Goal: Task Accomplishment & Management: Use online tool/utility

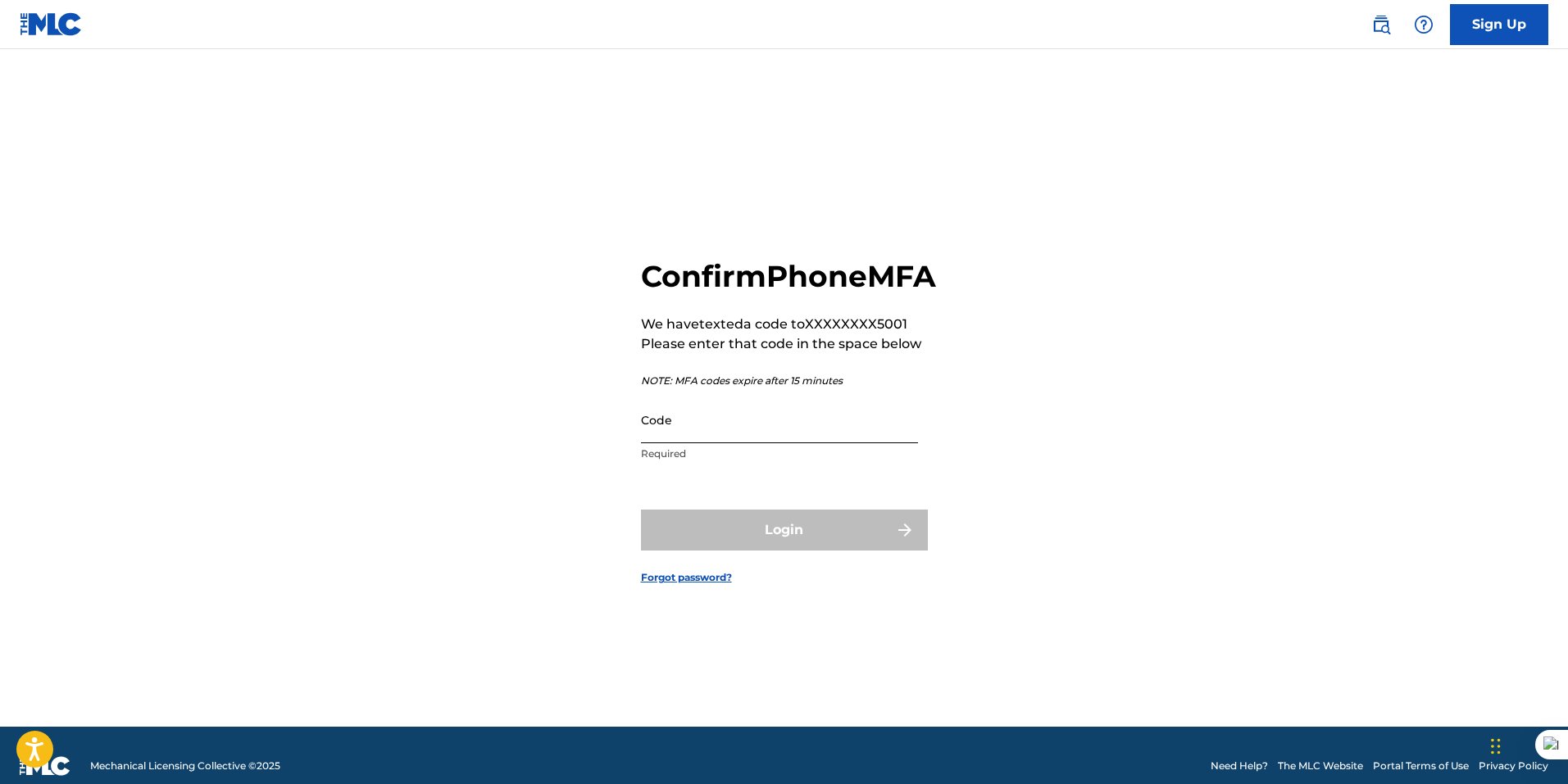
click at [721, 433] on input "Code" at bounding box center [780, 419] width 277 height 46
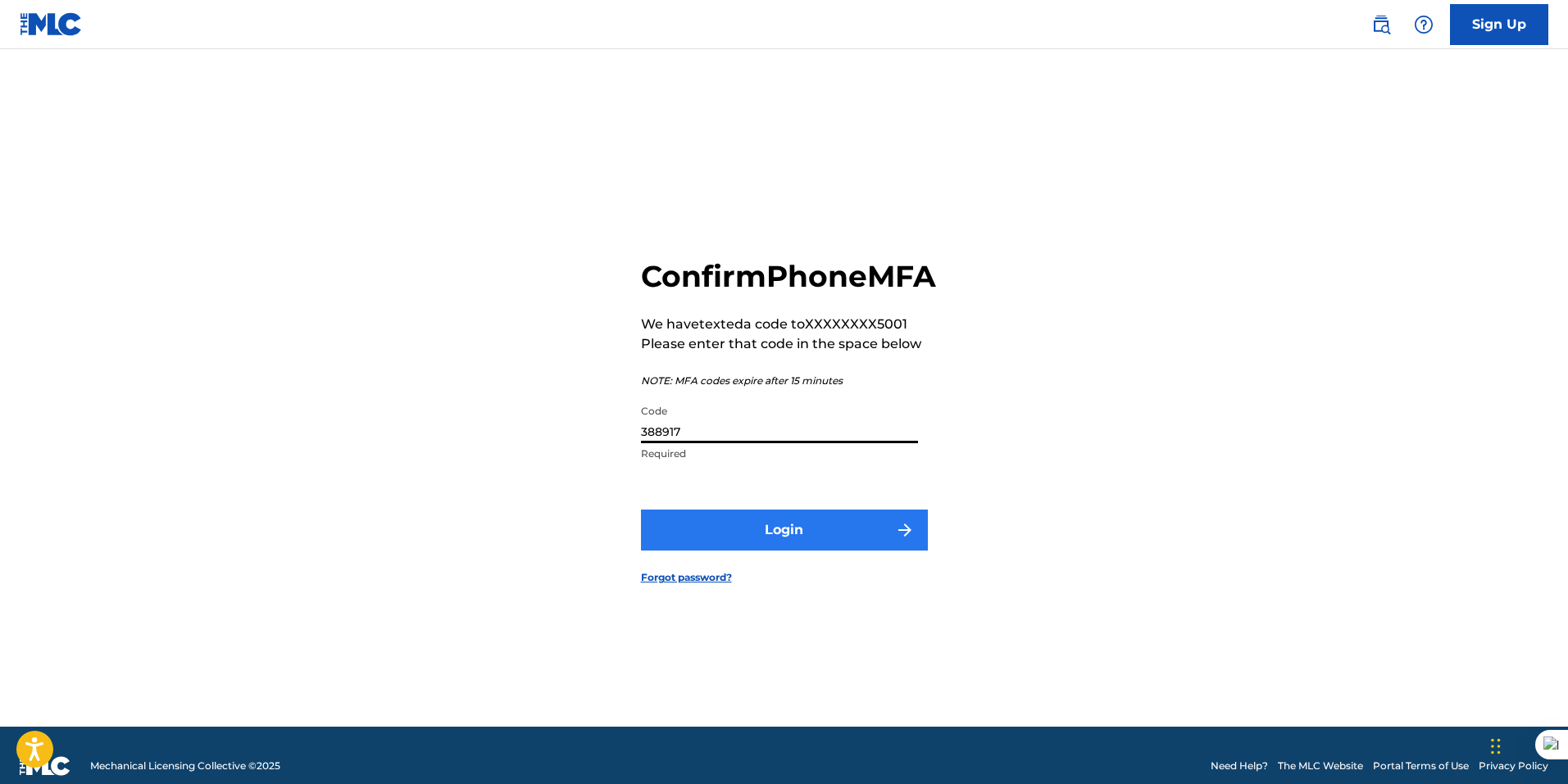
type input "388917"
click at [779, 551] on button "Login" at bounding box center [784, 530] width 286 height 41
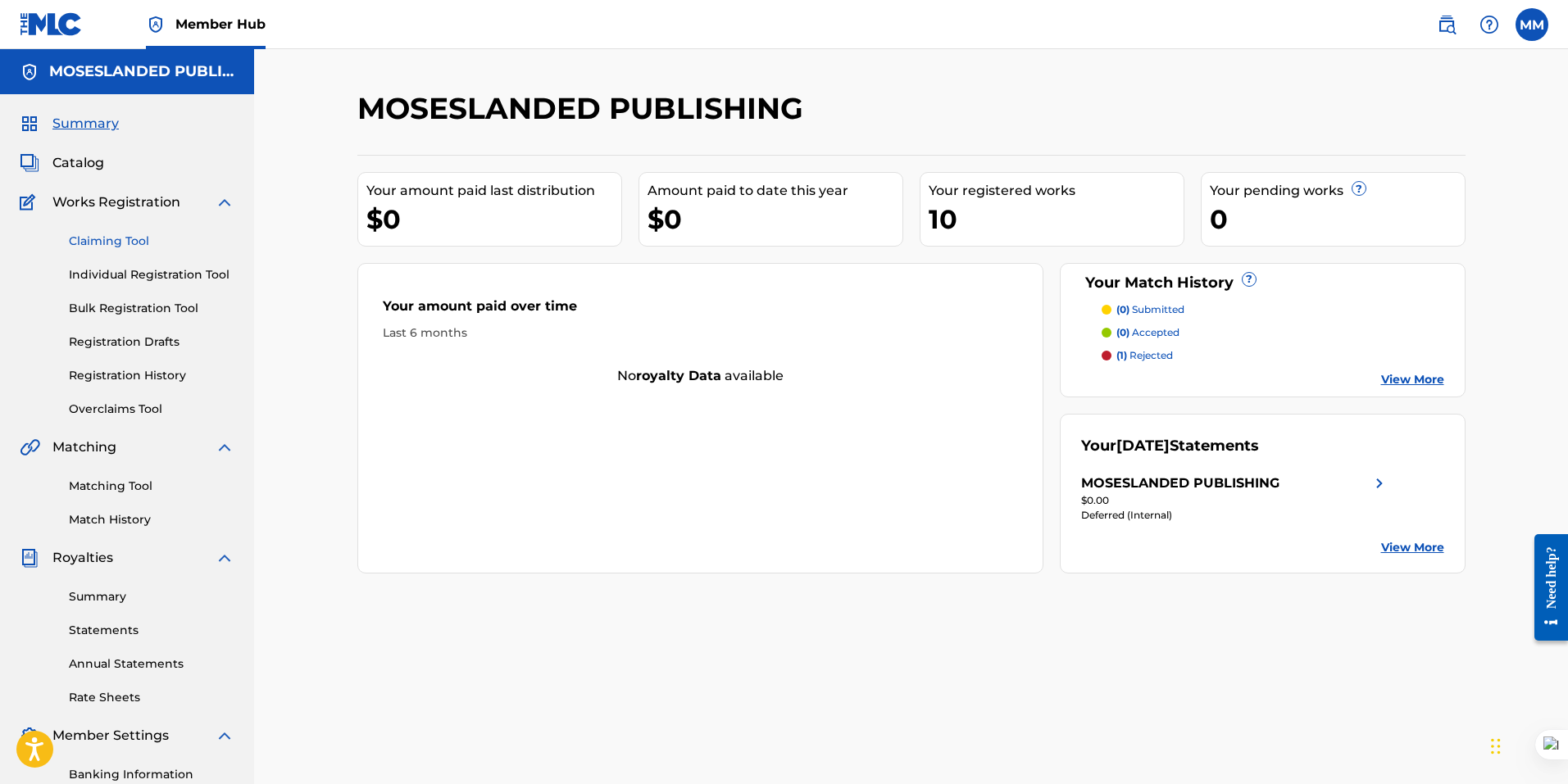
click at [116, 237] on link "Claiming Tool" at bounding box center [151, 241] width 166 height 17
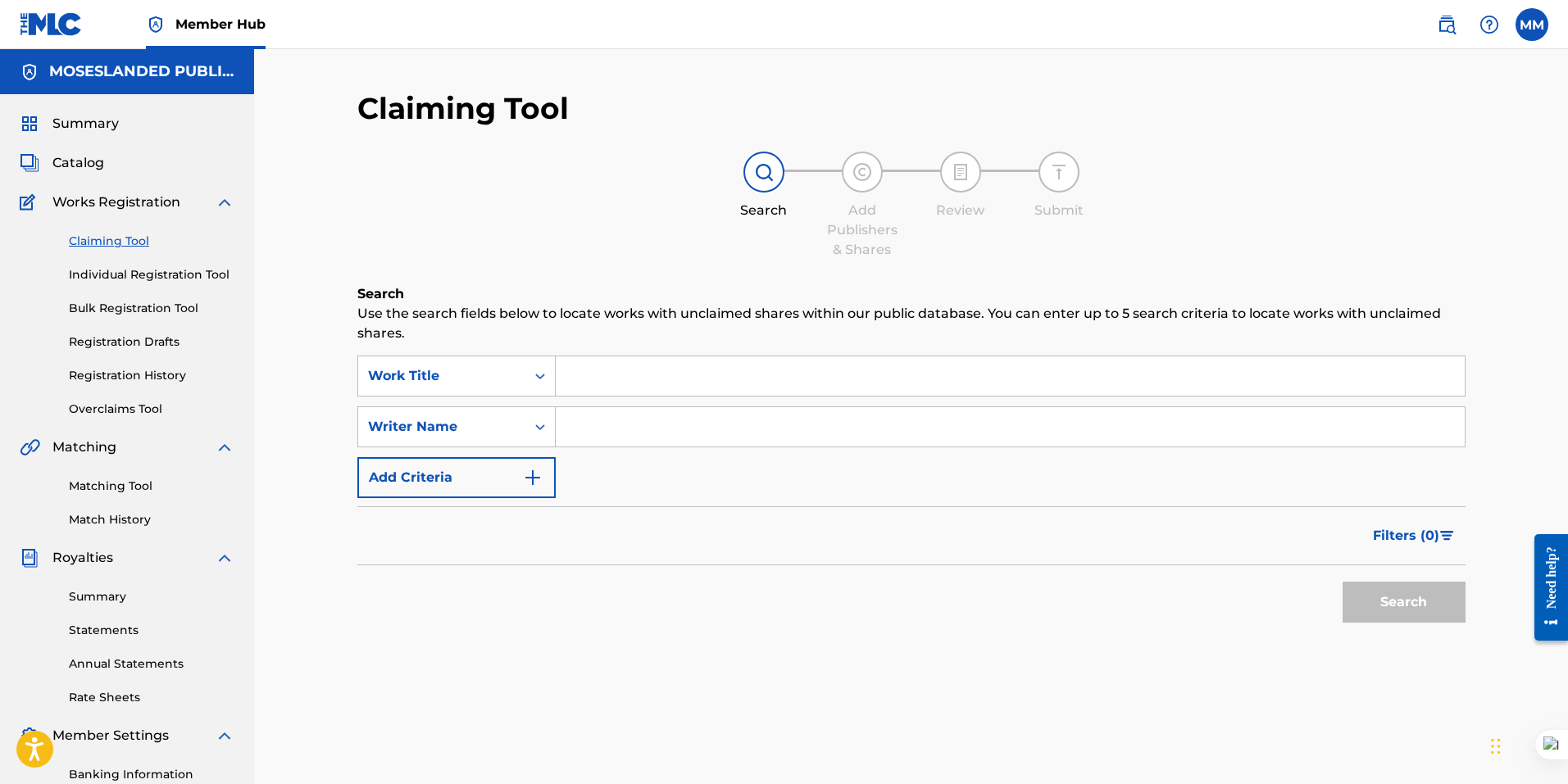
click at [615, 381] on input "Search Form" at bounding box center [1010, 376] width 909 height 40
click at [617, 442] on input "Search Form" at bounding box center [1010, 427] width 909 height 40
type input "kilt karter"
click at [630, 373] on input "Search Form" at bounding box center [1010, 376] width 909 height 40
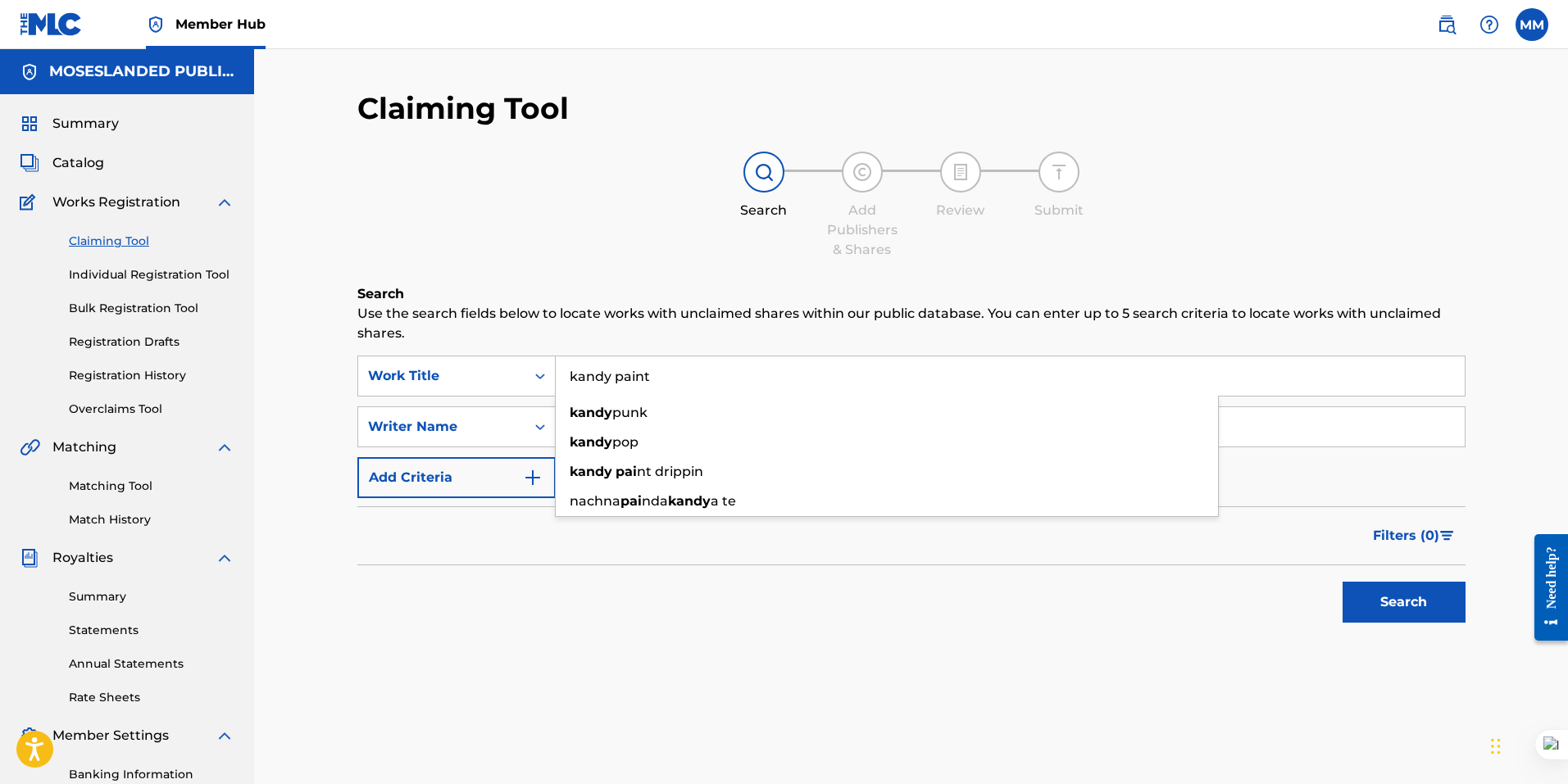
type input "kandy paint"
click at [1342, 582] on button "Search" at bounding box center [1403, 602] width 122 height 41
click at [721, 532] on div "Filters ( 0 )" at bounding box center [911, 536] width 1108 height 59
drag, startPoint x: 478, startPoint y: 415, endPoint x: 352, endPoint y: 416, distance: 126.0
click at [368, 417] on div "SearchWithCriteria0162bdcd-9ee5-4cff-b148-3a28baaa28eb Writer Name [PERSON_NAME]" at bounding box center [911, 427] width 1108 height 41
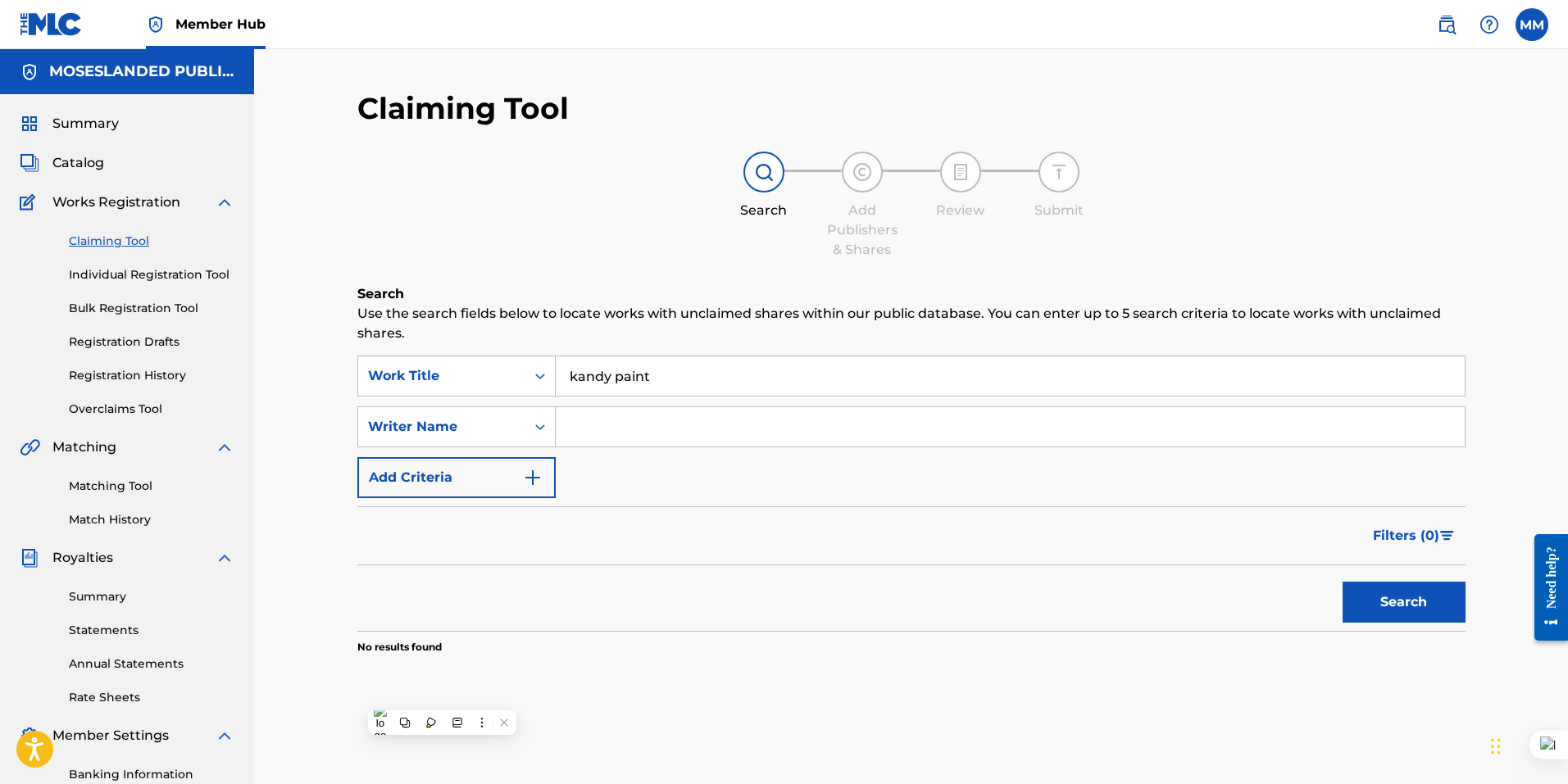
click at [1342, 582] on button "Search" at bounding box center [1403, 602] width 122 height 41
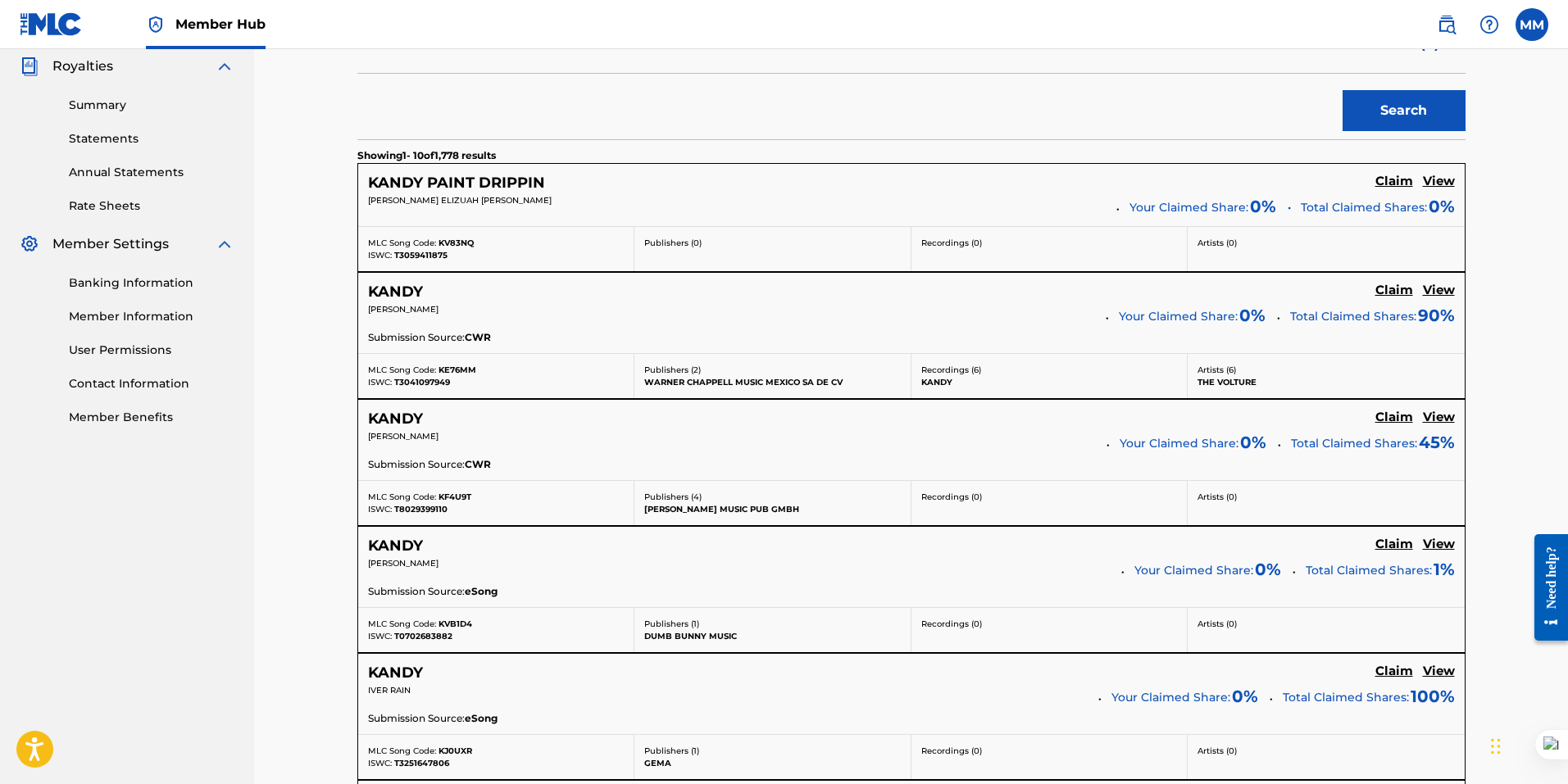
scroll to position [82, 0]
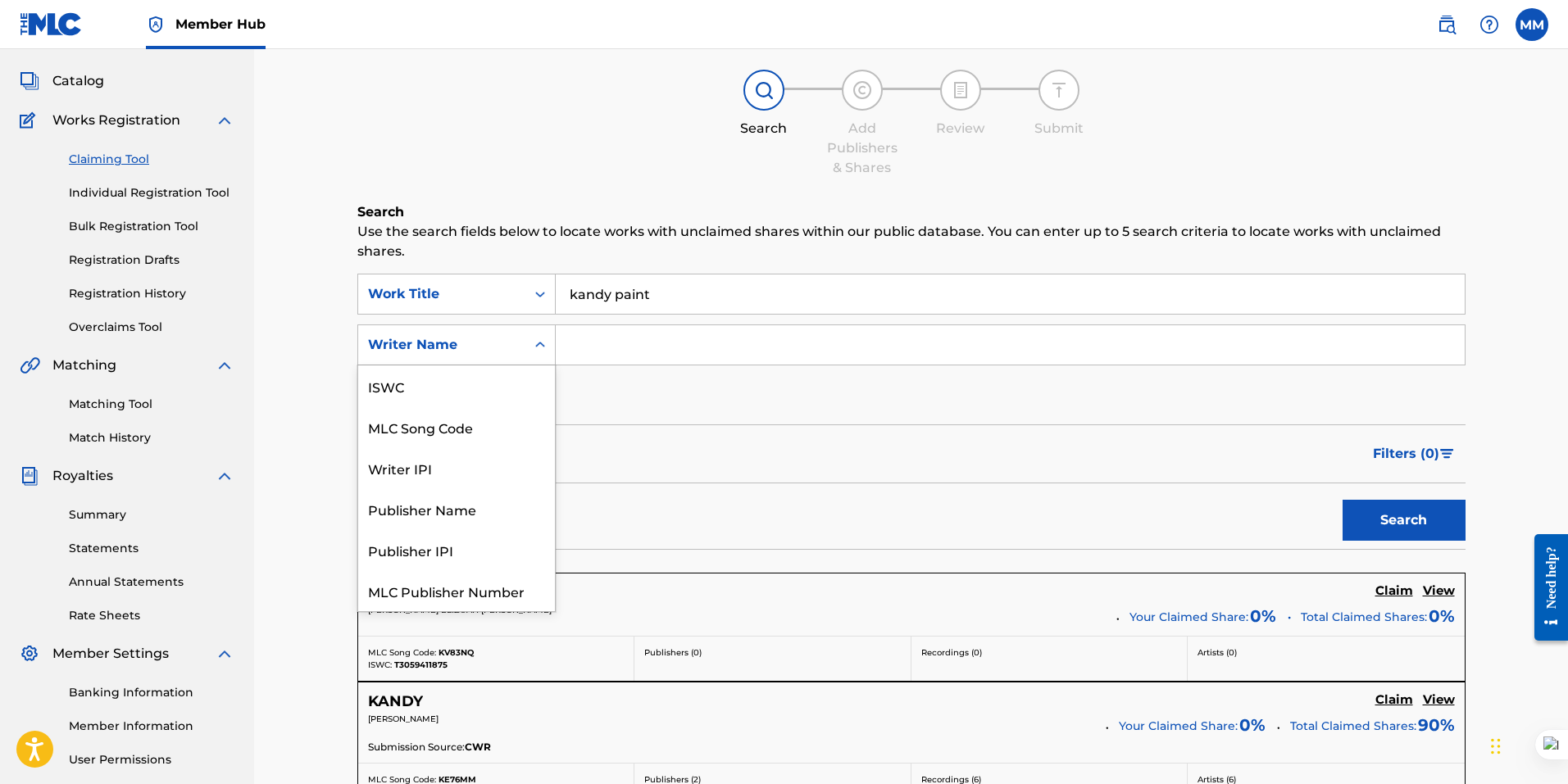
click at [471, 350] on div "Writer Name" at bounding box center [442, 345] width 148 height 19
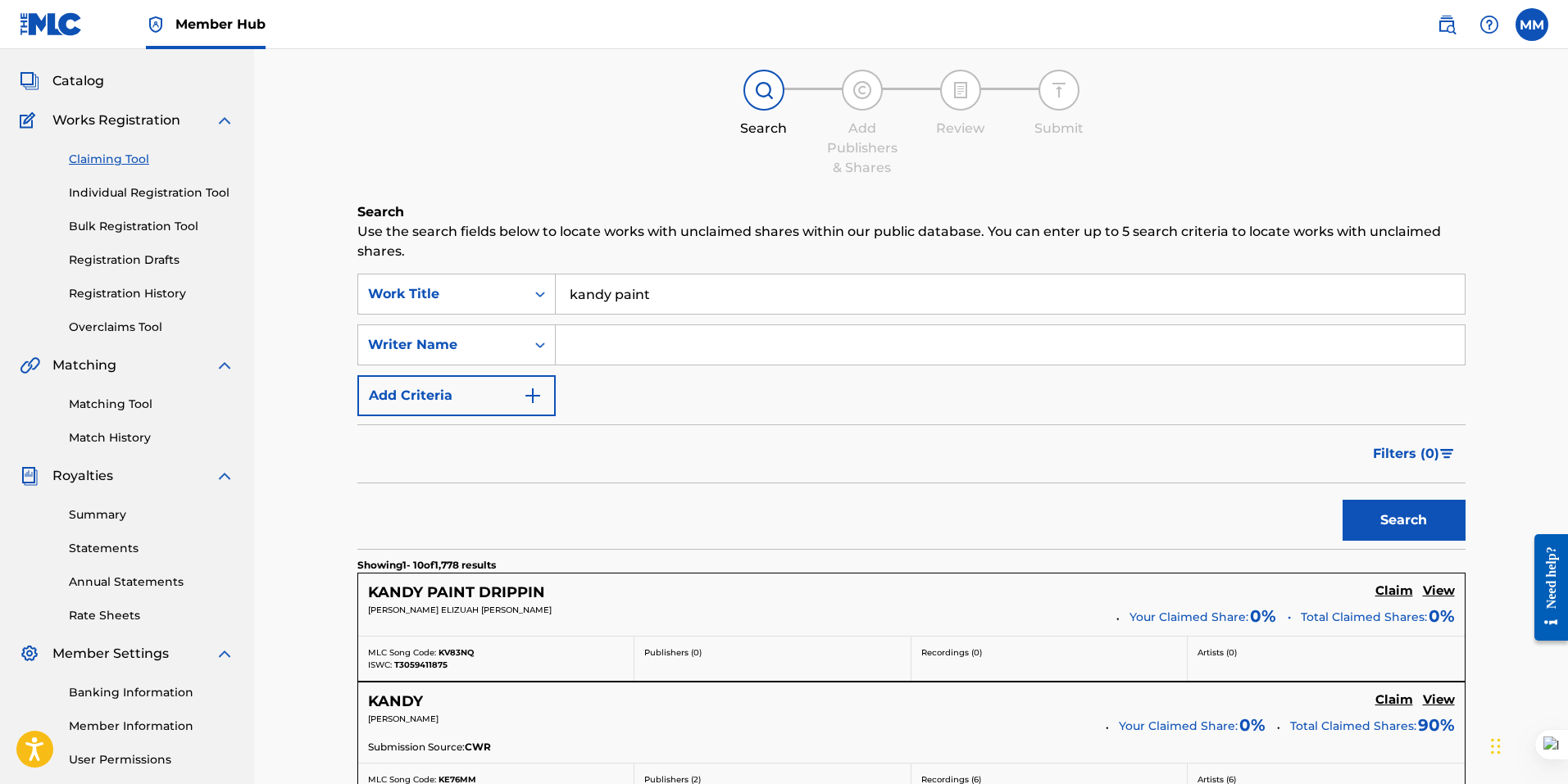
click at [623, 483] on div "Search" at bounding box center [911, 516] width 1108 height 66
drag, startPoint x: 697, startPoint y: 287, endPoint x: 318, endPoint y: 235, distance: 382.6
click at [662, 352] on input "Search Form" at bounding box center [1010, 345] width 909 height 40
type input "kilt karter"
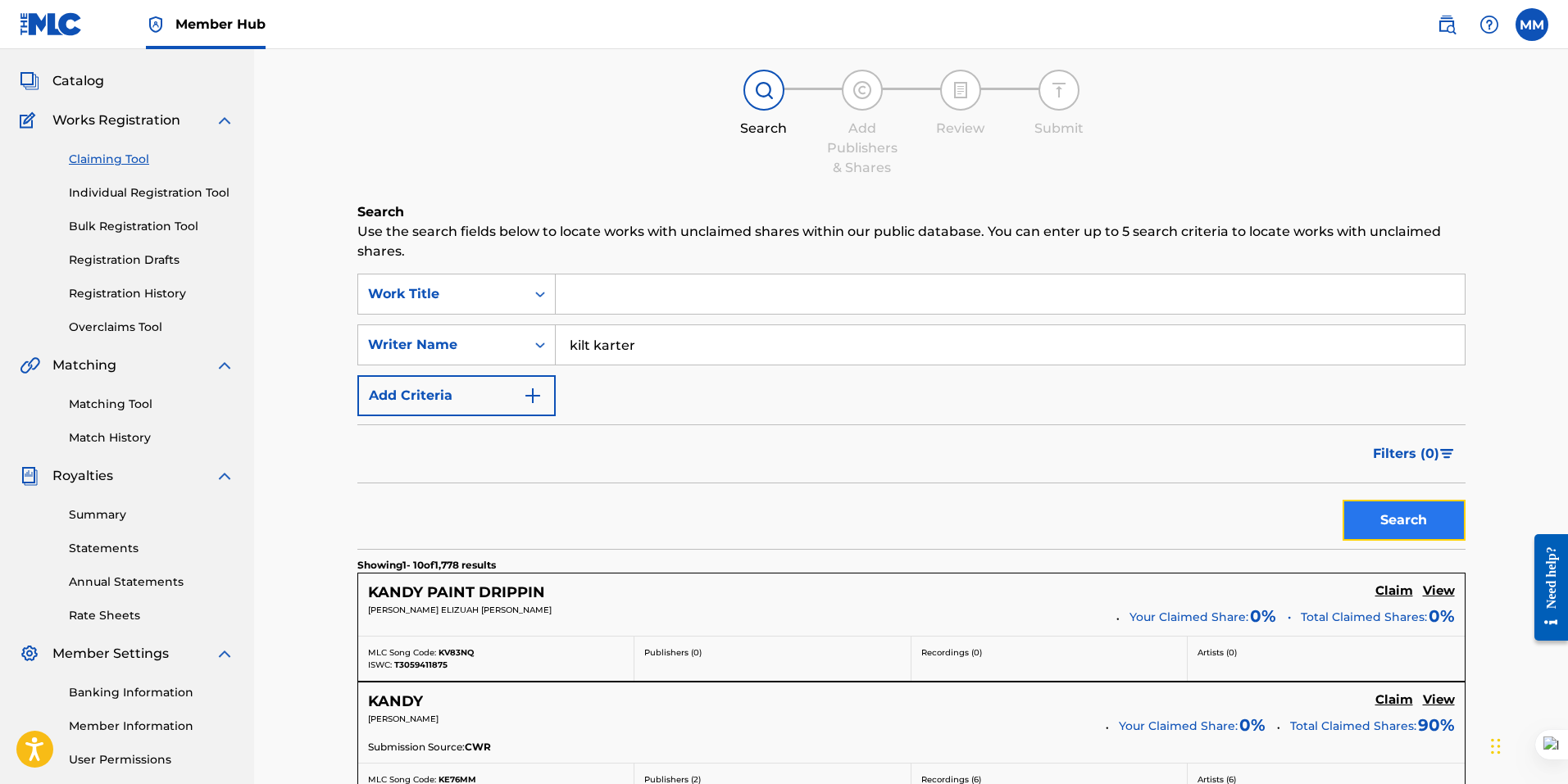
click at [1419, 524] on button "Search" at bounding box center [1403, 520] width 122 height 41
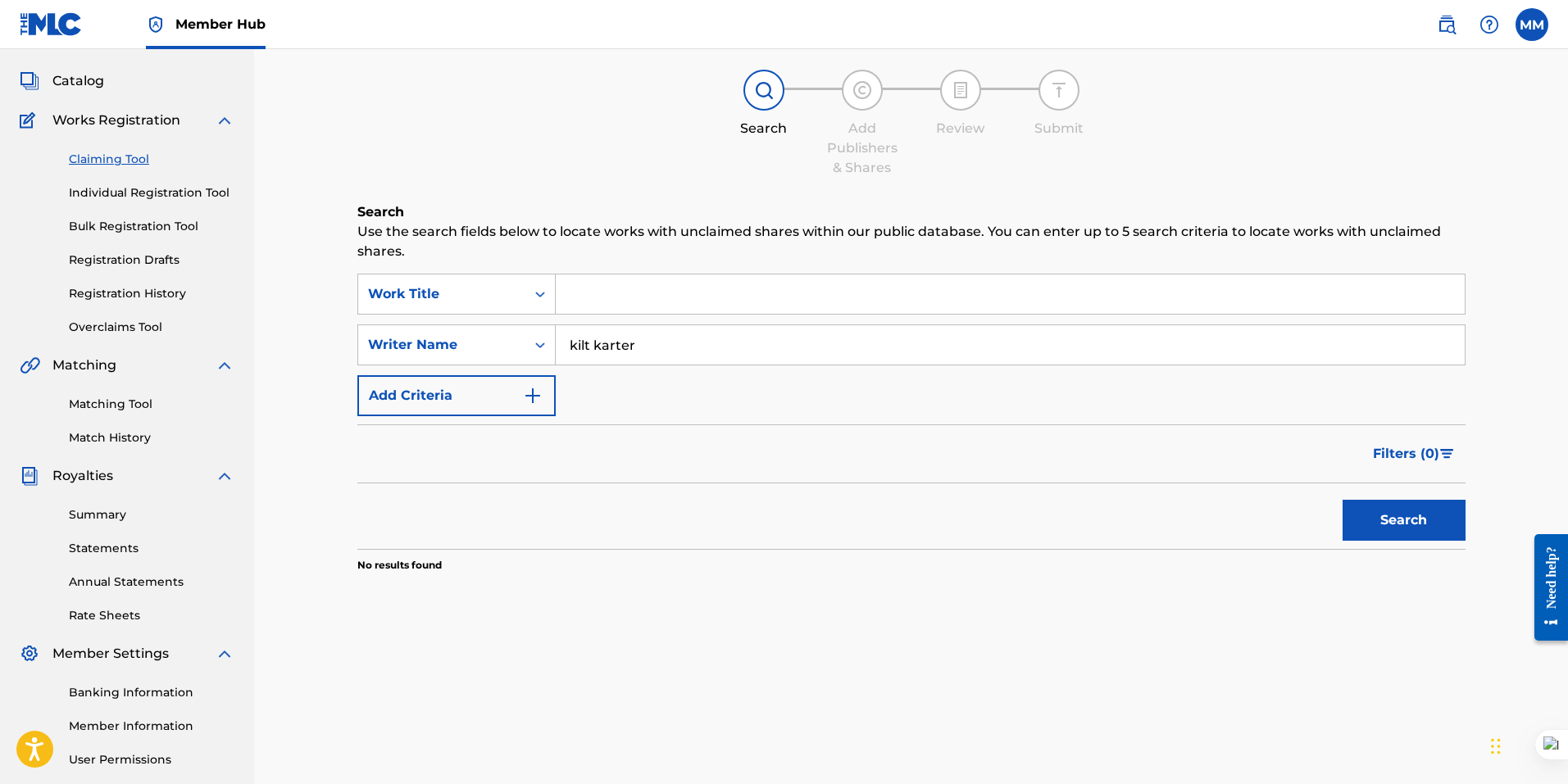
click at [669, 350] on input "kilt karter" at bounding box center [1010, 345] width 909 height 40
drag, startPoint x: 640, startPoint y: 338, endPoint x: 392, endPoint y: 319, distance: 248.7
click at [392, 319] on div "SearchWithCriteria80a2bfb6-5b3a-4701-a907-6cc126edecaa Work Title SearchWithCri…" at bounding box center [911, 345] width 1108 height 143
click at [68, 396] on link "Matching Tool" at bounding box center [151, 405] width 166 height 17
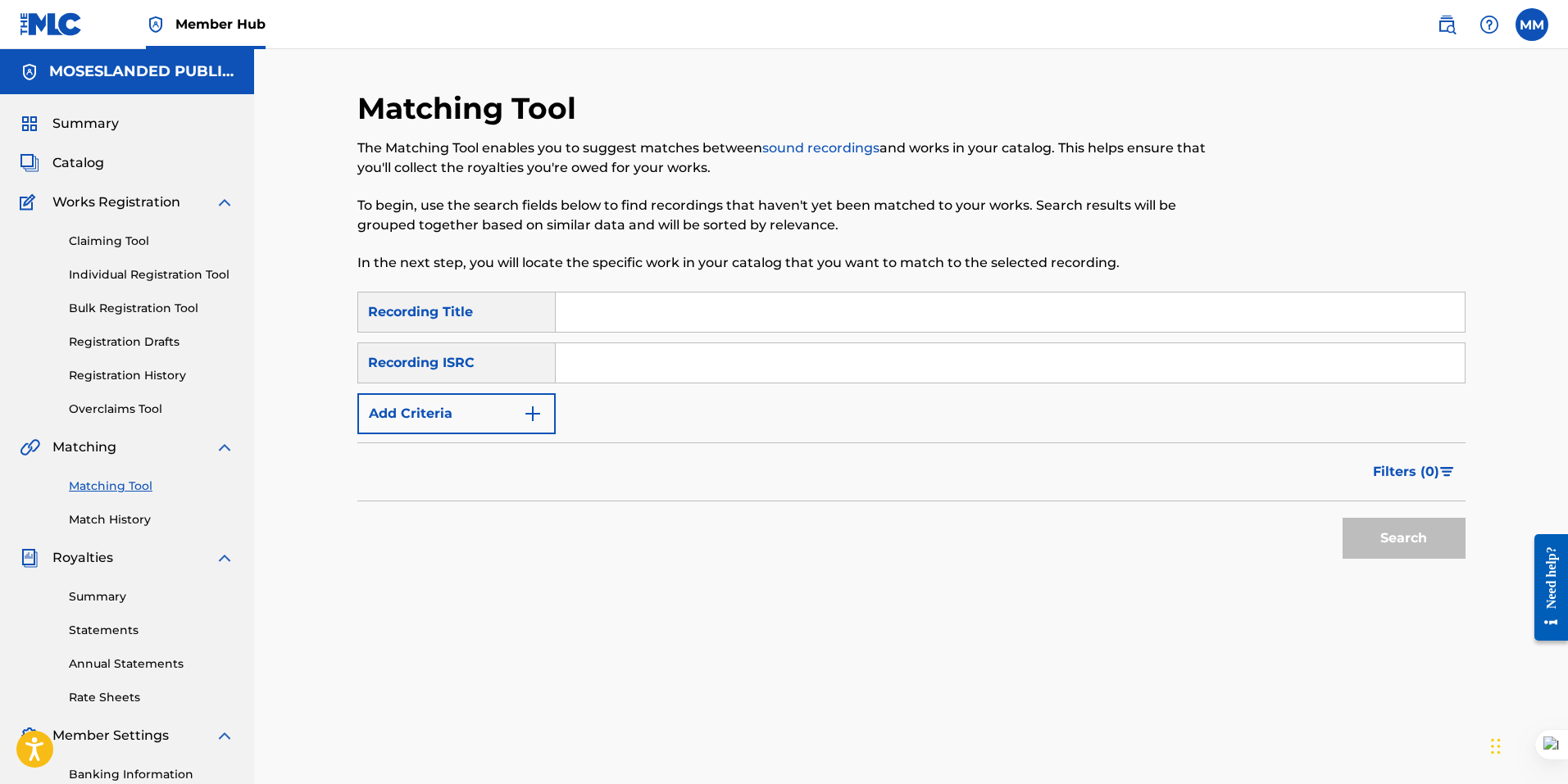
click at [645, 309] on input "Search Form" at bounding box center [1010, 312] width 909 height 40
click at [589, 366] on input "Search Form" at bounding box center [1010, 362] width 909 height 40
paste input "QZWFK2558687"
type input "QZWFK2558687"
click at [623, 303] on input "Search Form" at bounding box center [1010, 312] width 909 height 40
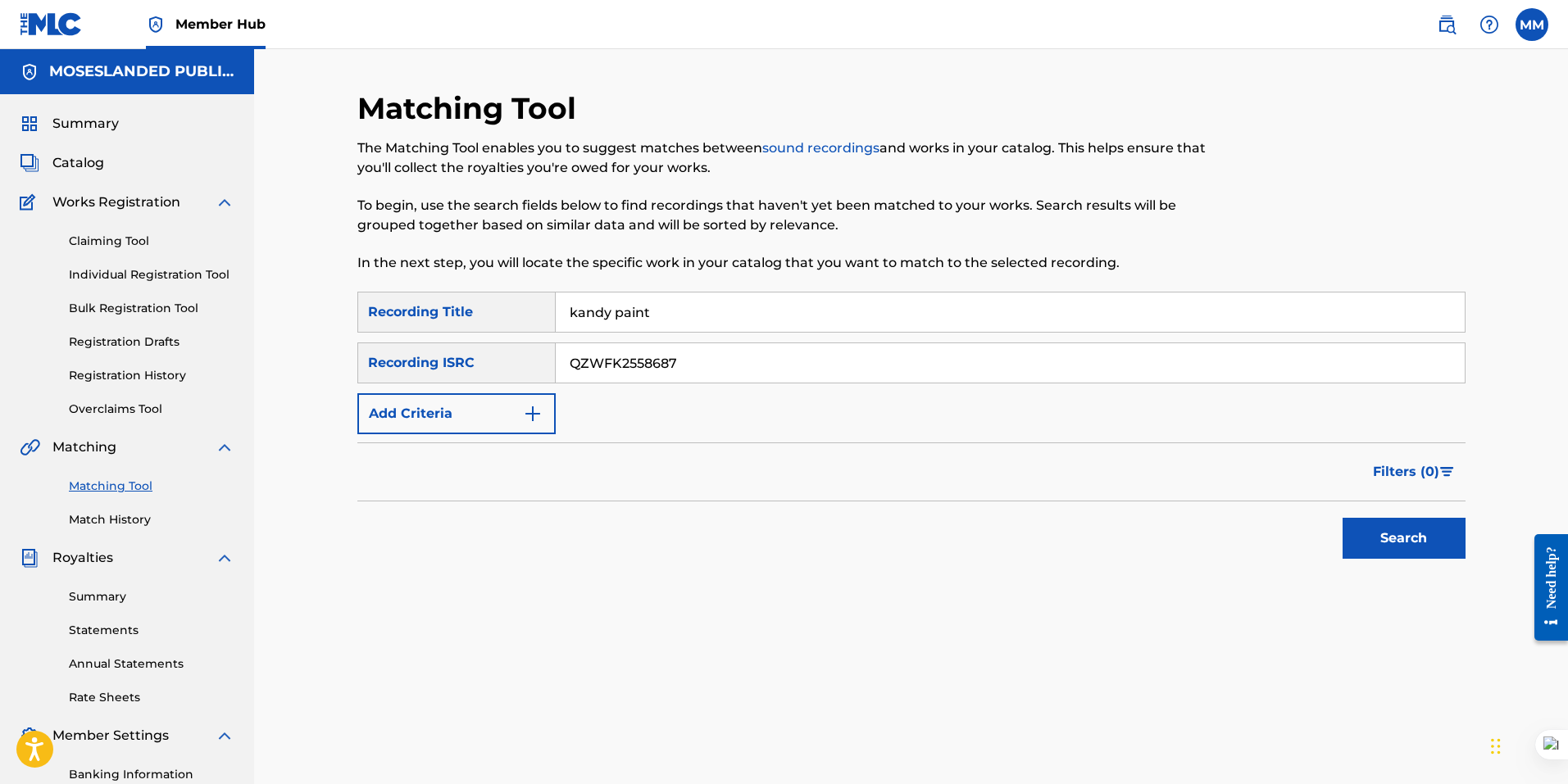
click at [1342, 518] on button "Search" at bounding box center [1403, 538] width 122 height 41
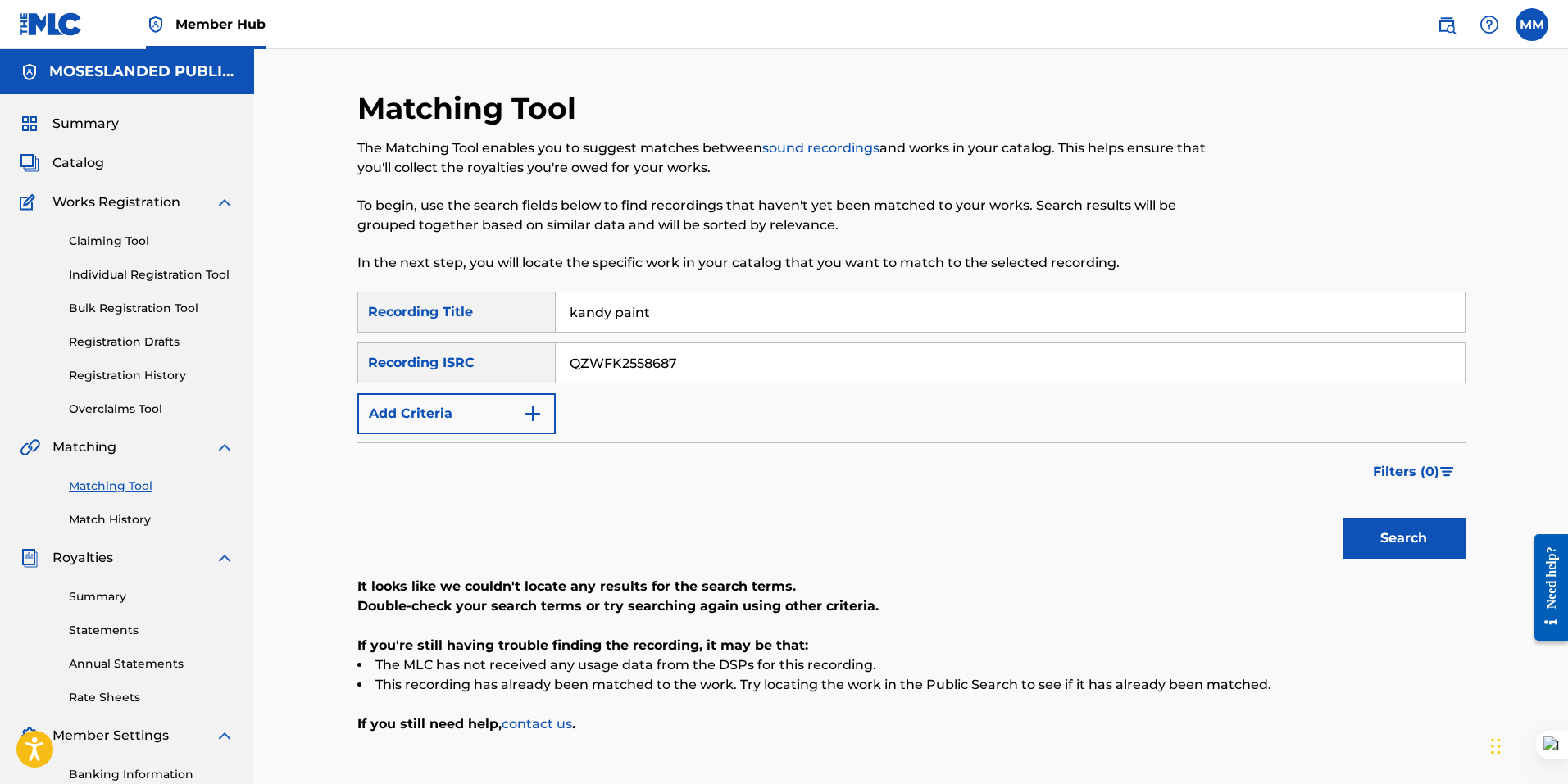
drag, startPoint x: 715, startPoint y: 373, endPoint x: 514, endPoint y: 371, distance: 201.0
click at [514, 371] on div "SearchWithCriteria4197861b-25ff-44dc-a57d-65d30ddf430c Recording ISRC QZWFK2558…" at bounding box center [911, 362] width 1108 height 41
drag, startPoint x: 657, startPoint y: 311, endPoint x: 403, endPoint y: 289, distance: 255.0
click at [403, 290] on div "Matching Tool The Matching Tool enables you to suggest matches between sound re…" at bounding box center [911, 514] width 1108 height 847
paste input "Kandy P"
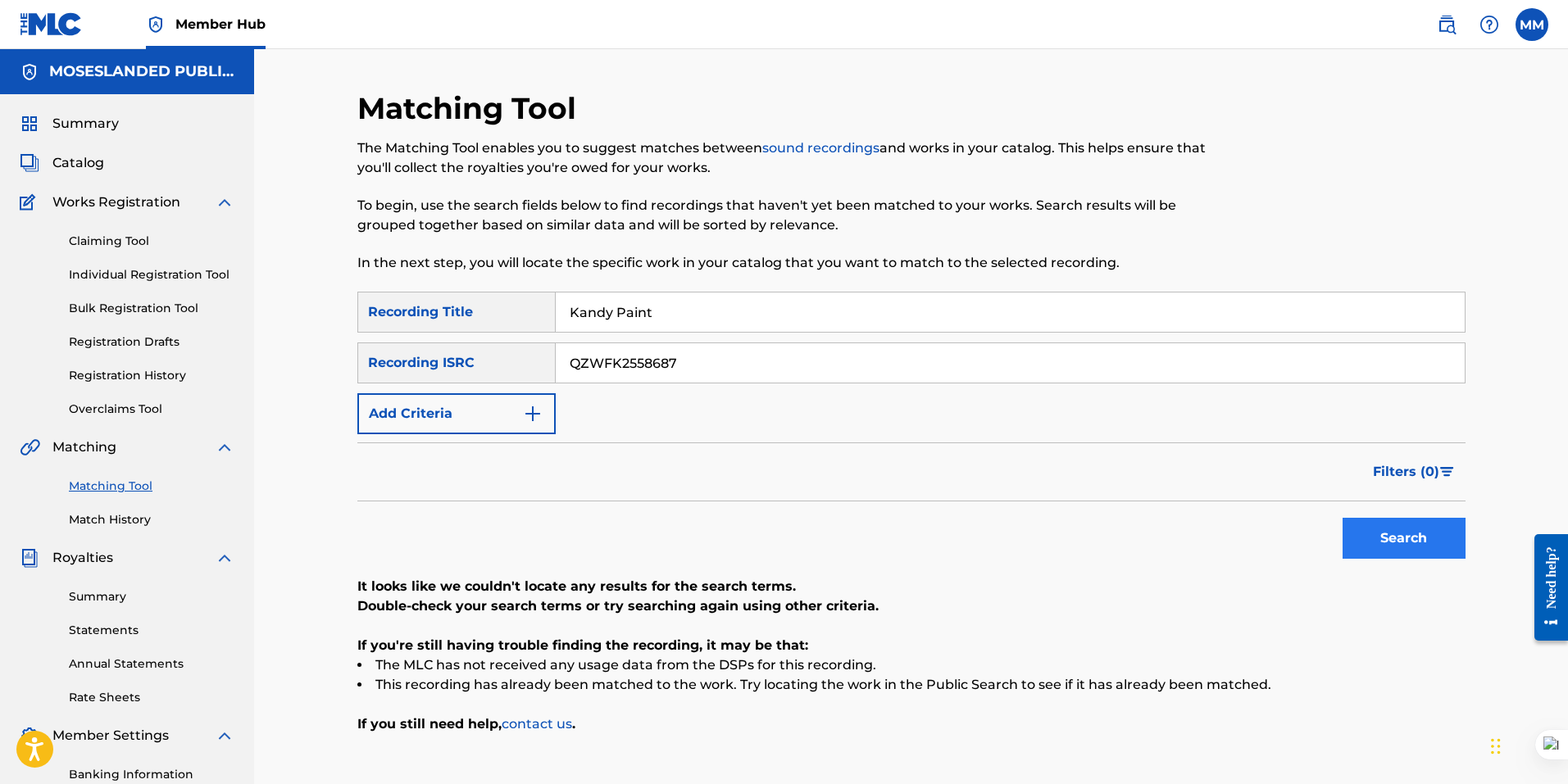
type input "Kandy Paint"
click at [1424, 550] on button "Search" at bounding box center [1403, 538] width 122 height 41
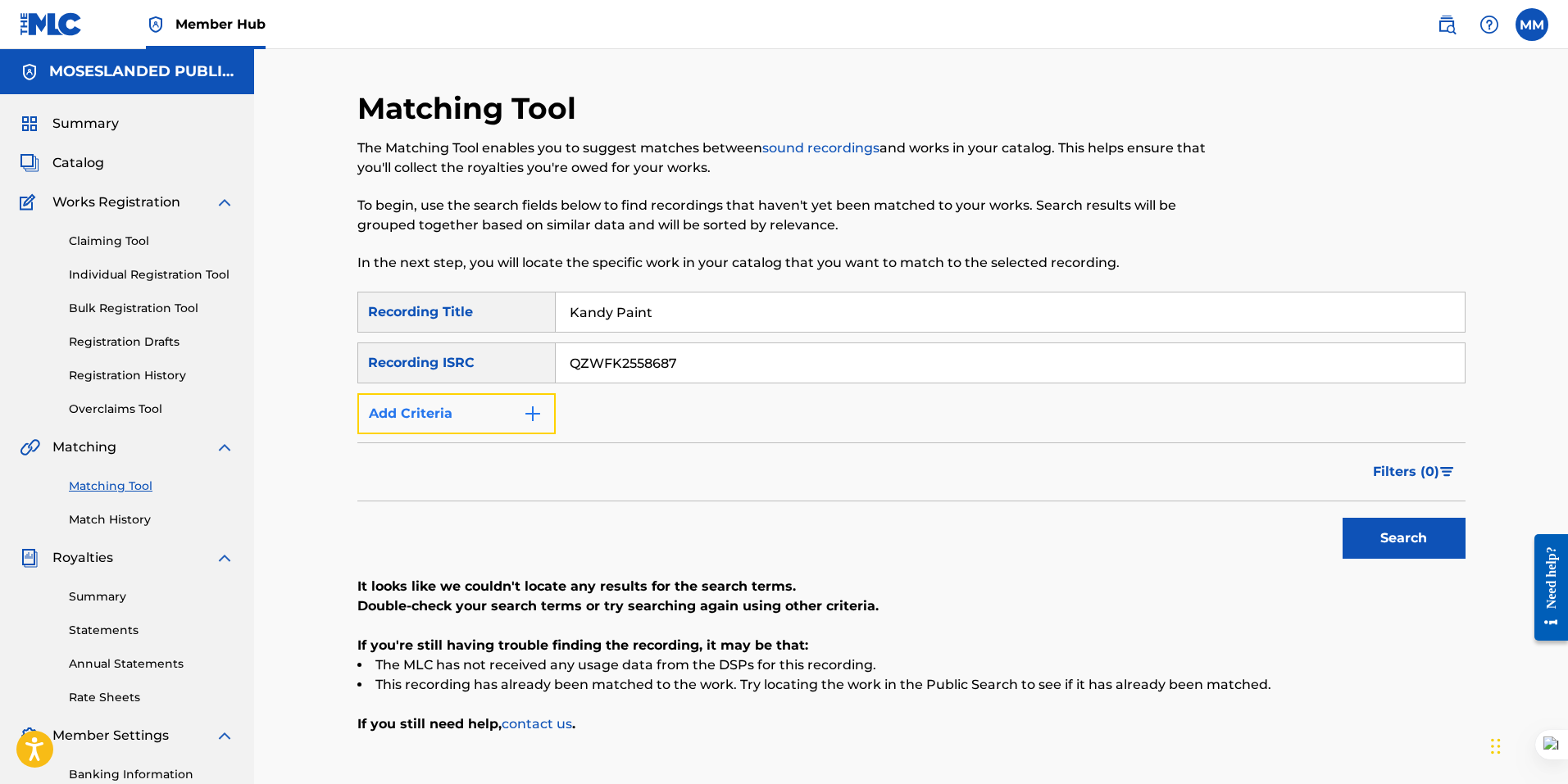
click at [509, 407] on button "Add Criteria" at bounding box center [456, 414] width 199 height 41
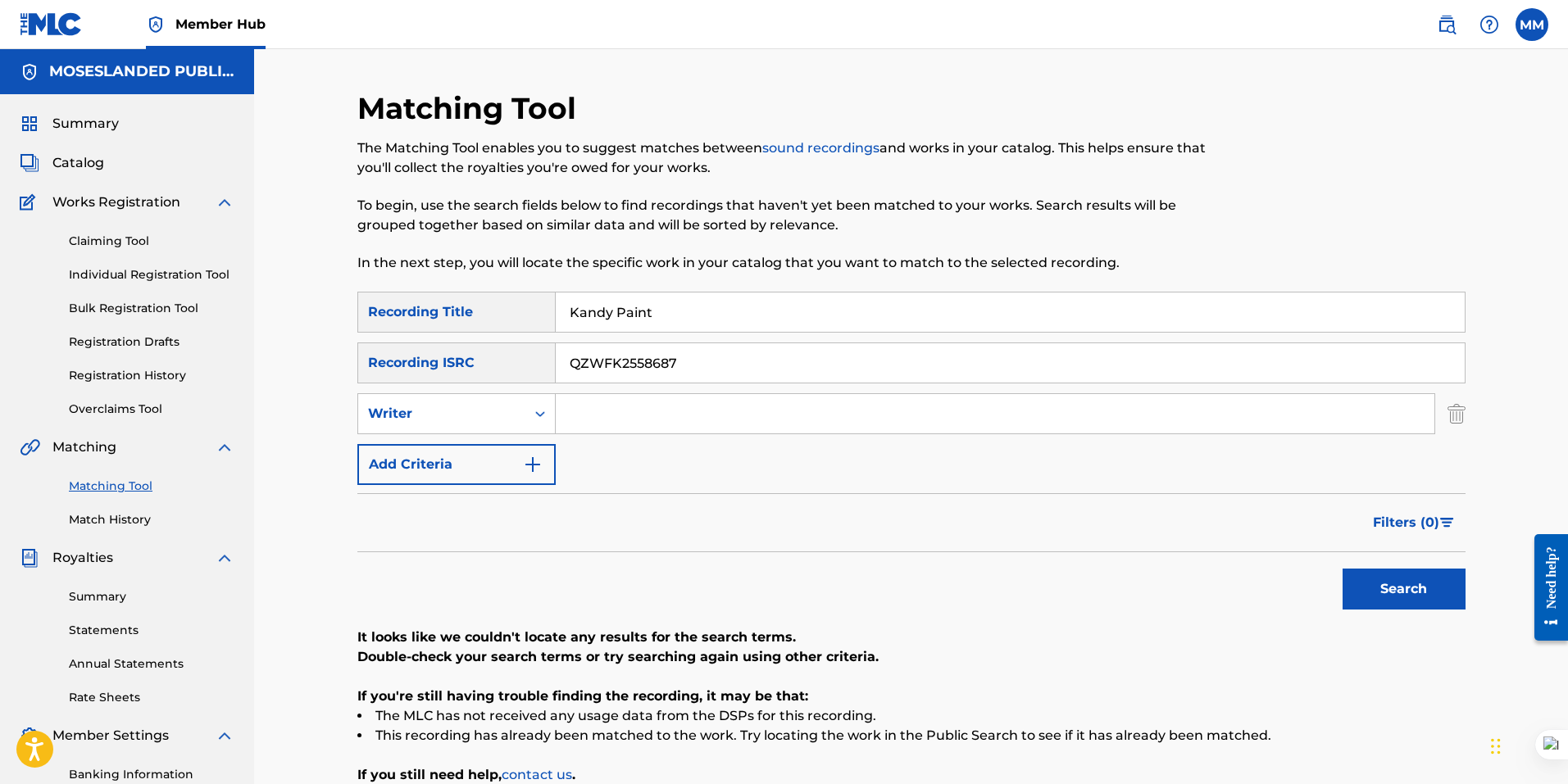
click at [515, 377] on div "Recording ISRC" at bounding box center [456, 362] width 199 height 41
click at [520, 363] on div "Recording ISRC" at bounding box center [456, 362] width 199 height 41
drag, startPoint x: 602, startPoint y: 415, endPoint x: 635, endPoint y: 422, distance: 33.7
click at [602, 415] on input "Search Form" at bounding box center [995, 414] width 879 height 40
paste input "KiltKarter"
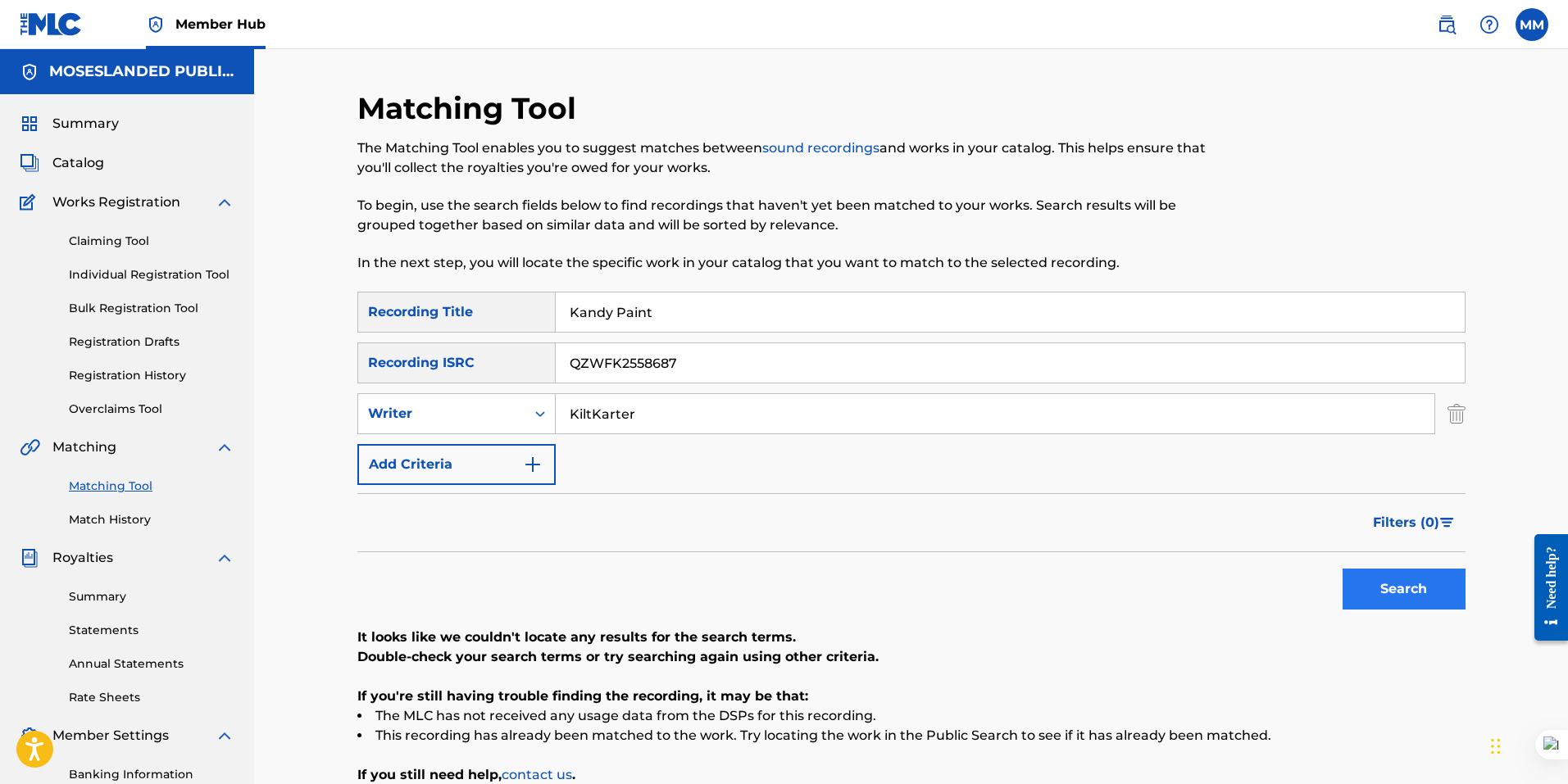
type input "KiltKarter"
click at [1439, 602] on button "Search" at bounding box center [1403, 589] width 122 height 41
click at [689, 364] on input "QZWFK2558687" at bounding box center [1010, 362] width 909 height 40
click at [702, 329] on input "Kandy Paint" at bounding box center [1010, 312] width 909 height 40
drag, startPoint x: 689, startPoint y: 313, endPoint x: 442, endPoint y: 291, distance: 248.0
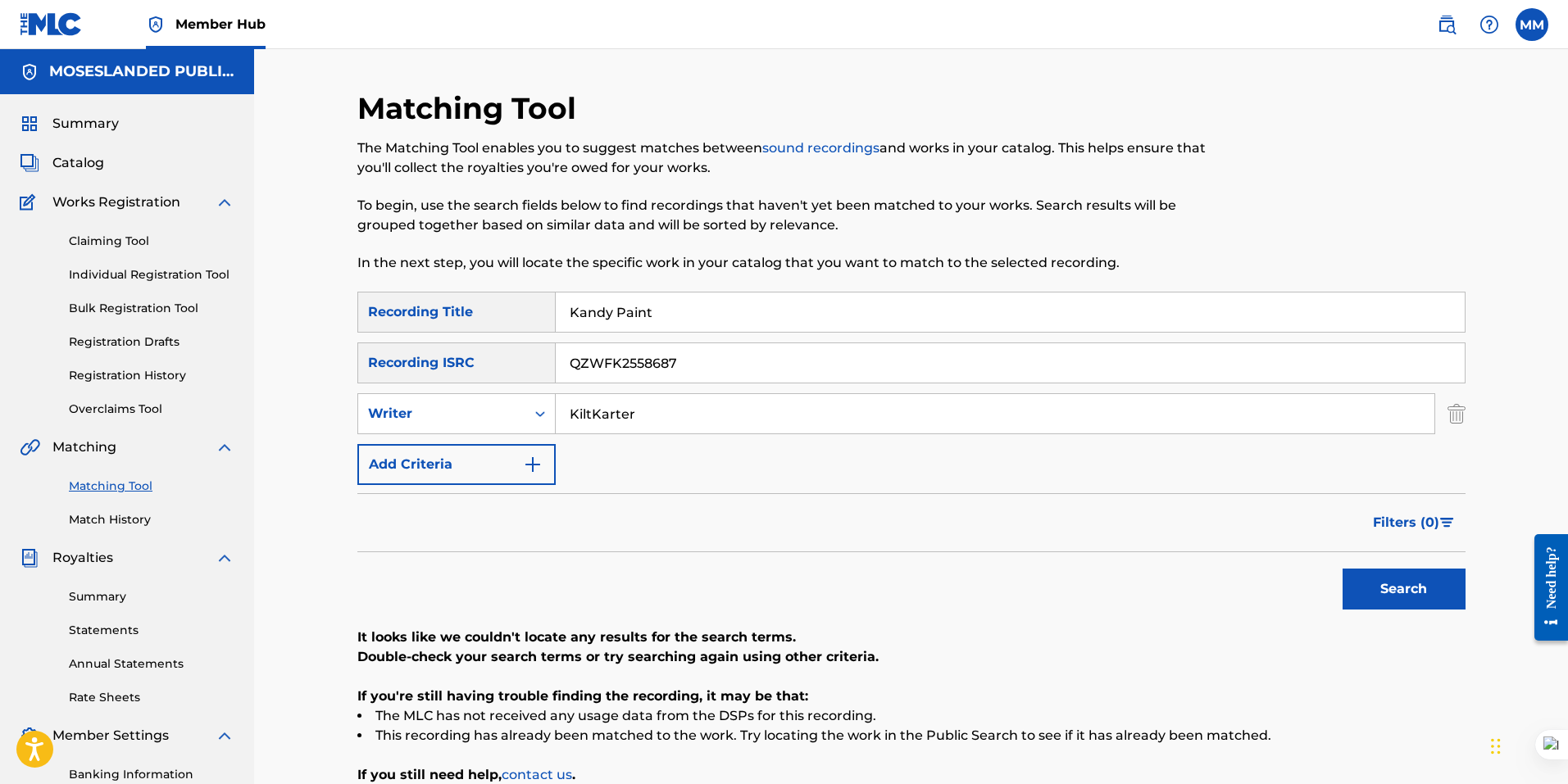
click at [442, 291] on div "SearchWithCriteriad859bac0-929e-43ae-8e63-fc1f4851d626 Recording Title Kandy Pa…" at bounding box center [911, 312] width 1108 height 41
click at [1397, 570] on button "Search" at bounding box center [1403, 589] width 122 height 41
drag, startPoint x: 708, startPoint y: 362, endPoint x: 478, endPoint y: 351, distance: 230.3
click at [478, 351] on div "SearchWithCriteria4197861b-25ff-44dc-a57d-65d30ddf430c Recording ISRC QZWFK2558…" at bounding box center [911, 362] width 1108 height 41
click at [1398, 592] on button "Search" at bounding box center [1403, 589] width 122 height 41
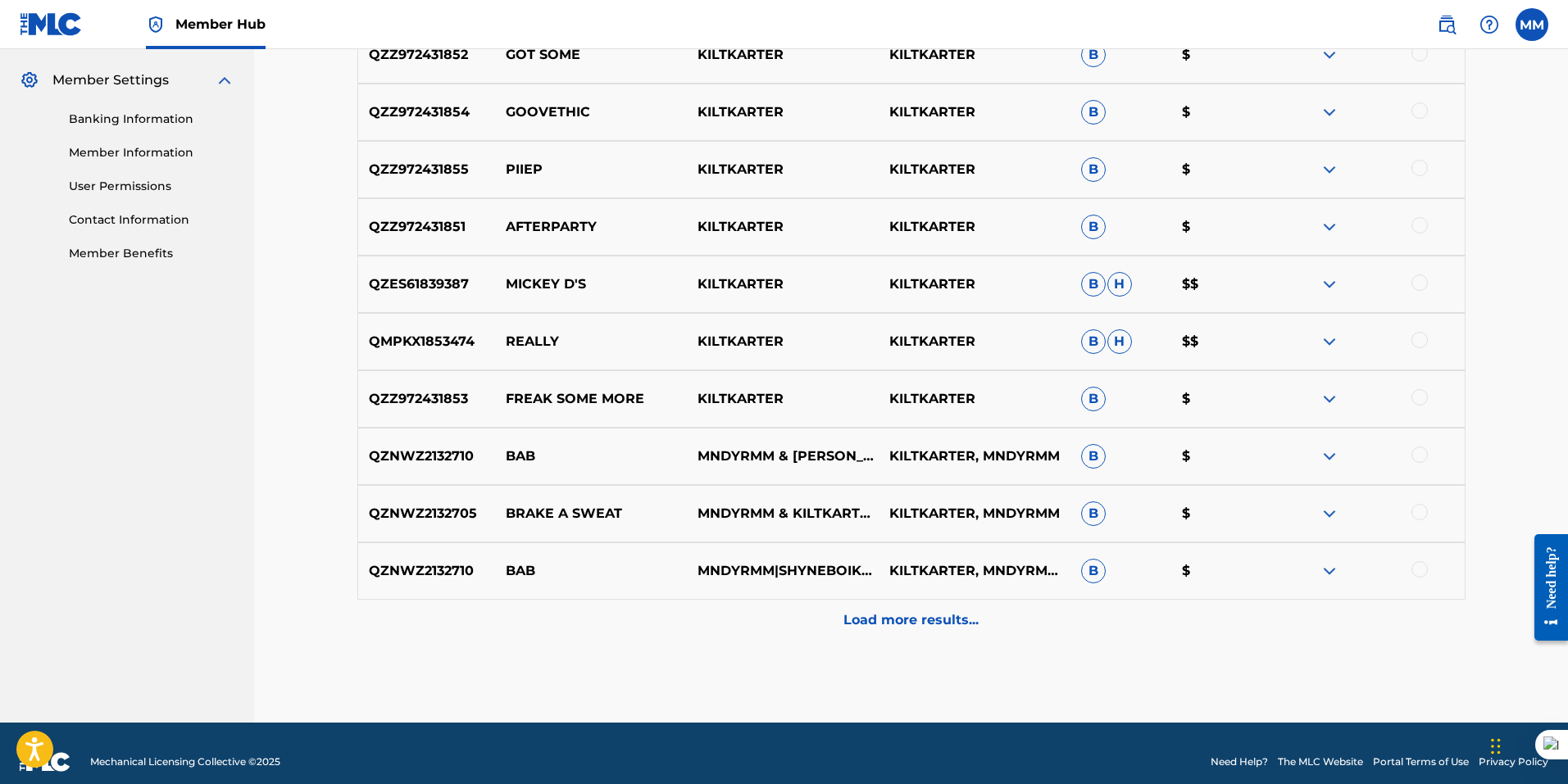
scroll to position [574, 0]
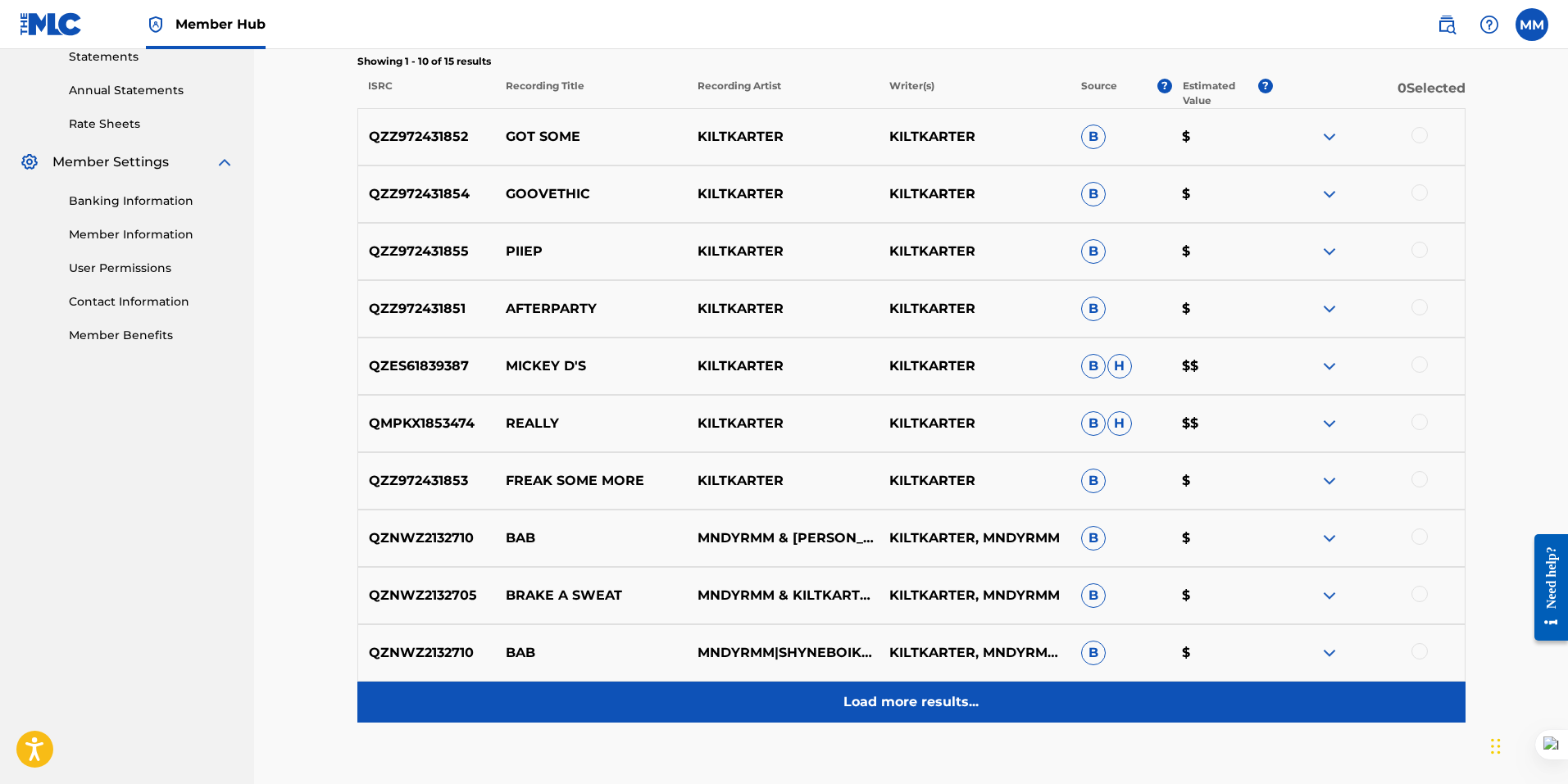
click at [905, 707] on p "Load more results..." at bounding box center [911, 702] width 135 height 19
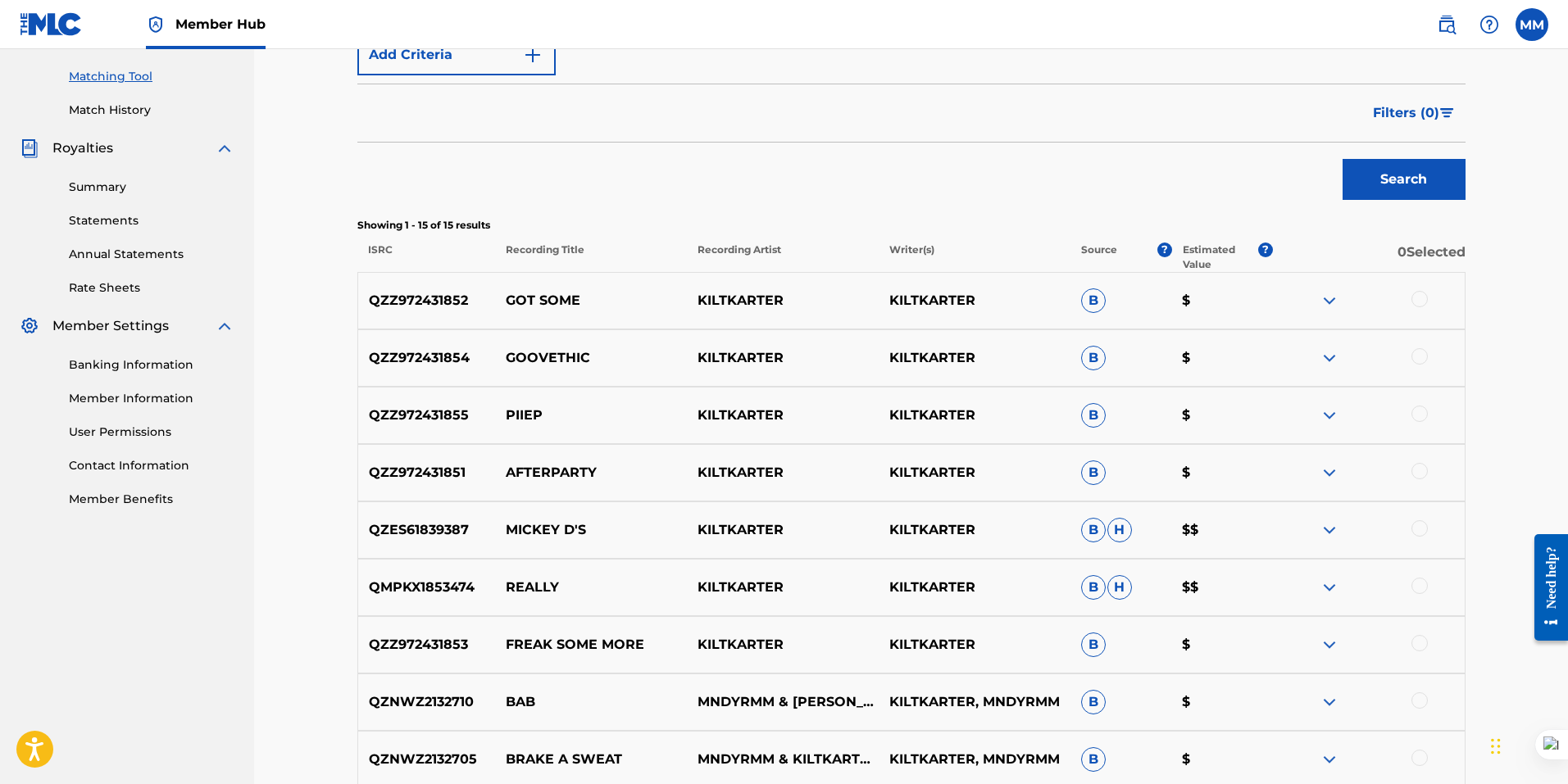
scroll to position [82, 0]
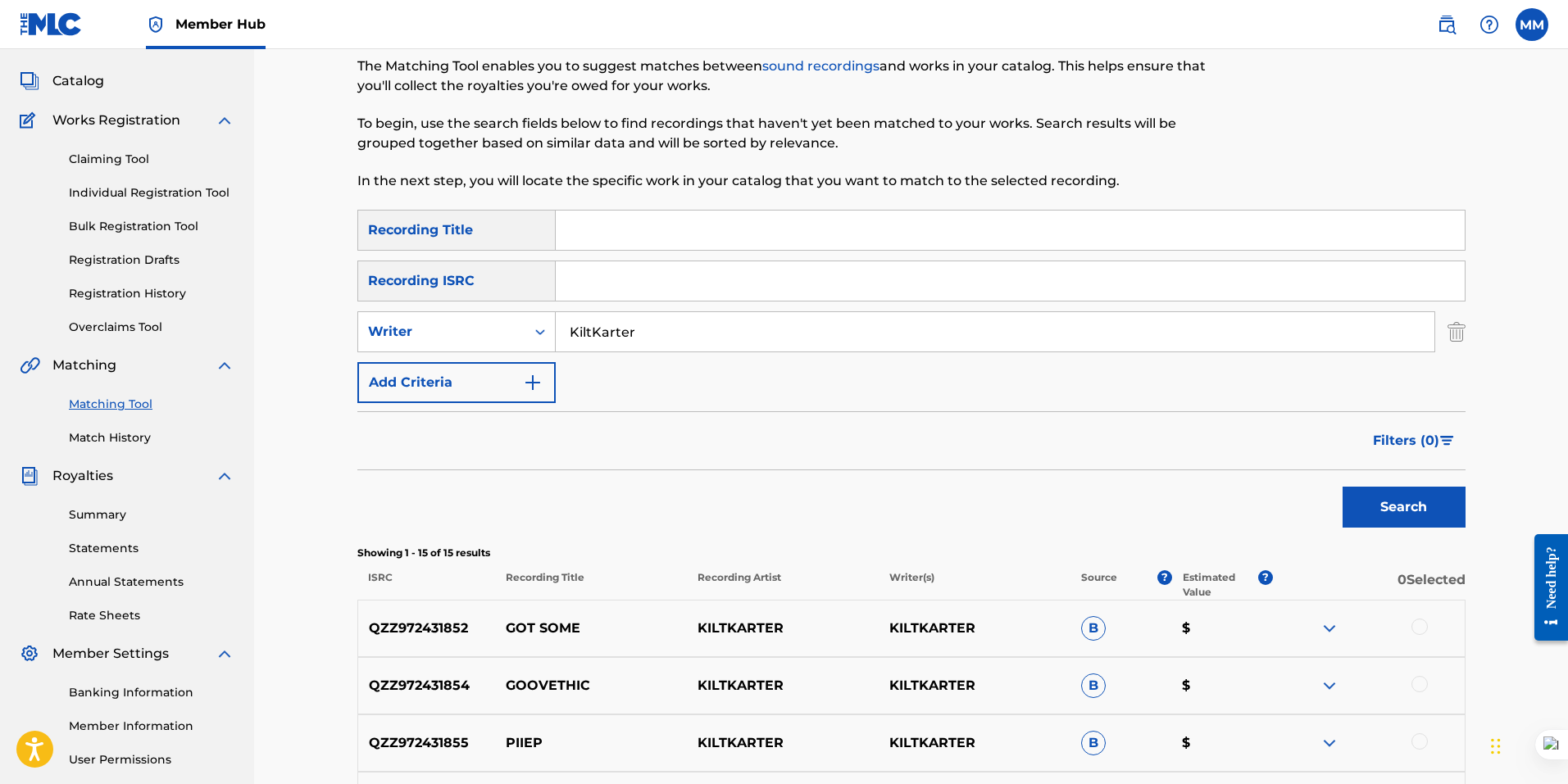
click at [580, 286] on input "Search Form" at bounding box center [1010, 280] width 909 height 40
paste input "QZWFK2558687"
type input "QZWFK2558687"
click at [1392, 514] on button "Search" at bounding box center [1403, 507] width 122 height 41
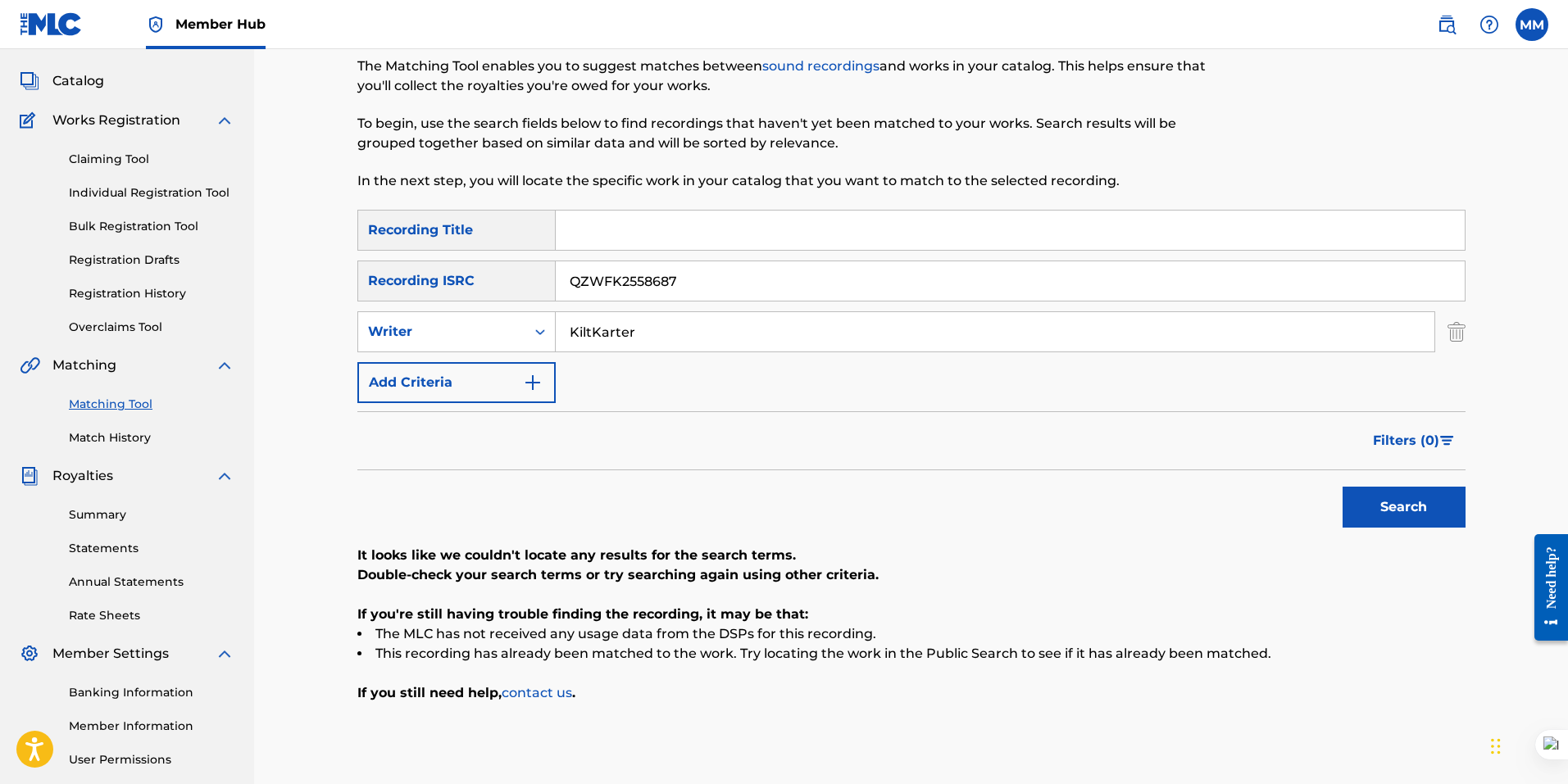
click at [549, 691] on link "contact us" at bounding box center [536, 693] width 70 height 15
